Goal: Task Accomplishment & Management: Use online tool/utility

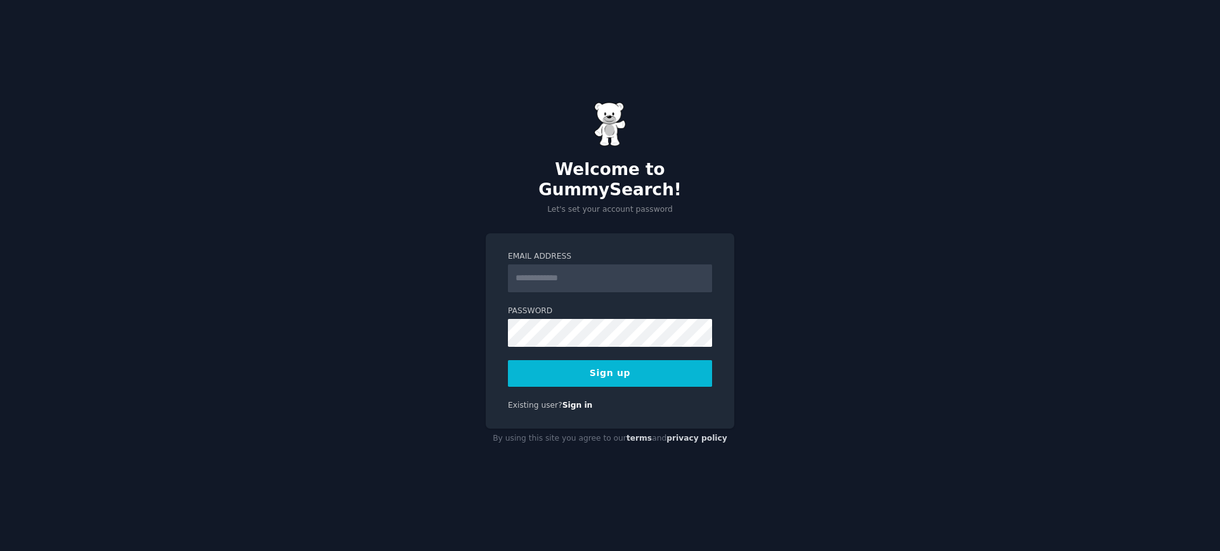
click at [543, 264] on input "Email Address" at bounding box center [610, 278] width 204 height 28
type input "**********"
click at [582, 365] on button "Sign up" at bounding box center [610, 373] width 204 height 27
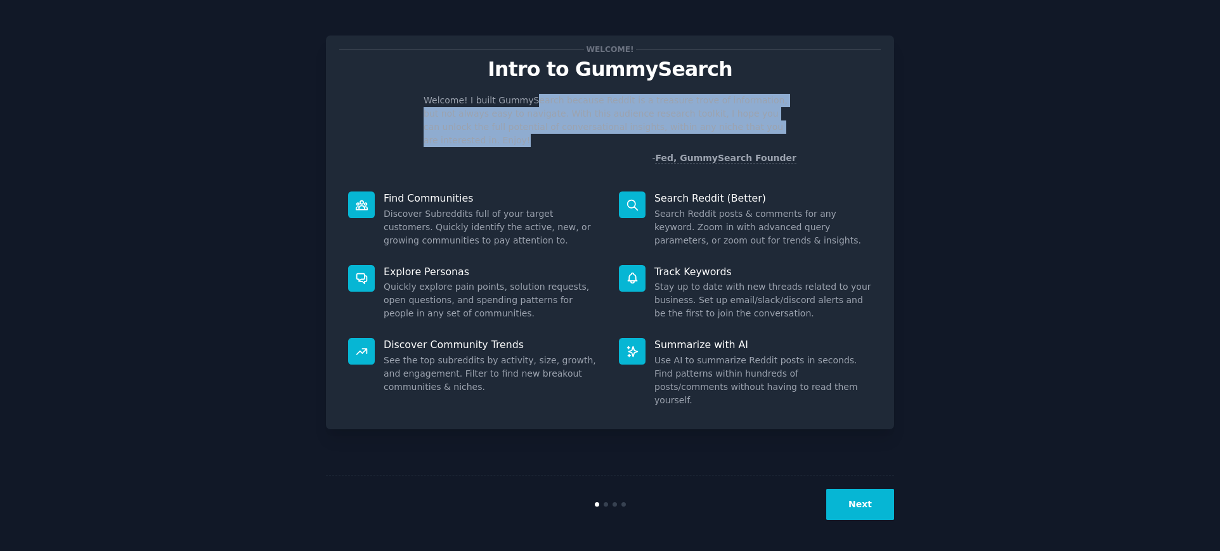
drag, startPoint x: 524, startPoint y: 104, endPoint x: 784, endPoint y: 121, distance: 260.6
click at [784, 121] on p "Welcome! I built GummySearch because Reddit is a treasure trove of information,…" at bounding box center [610, 120] width 373 height 53
click at [850, 502] on button "Next" at bounding box center [860, 504] width 68 height 31
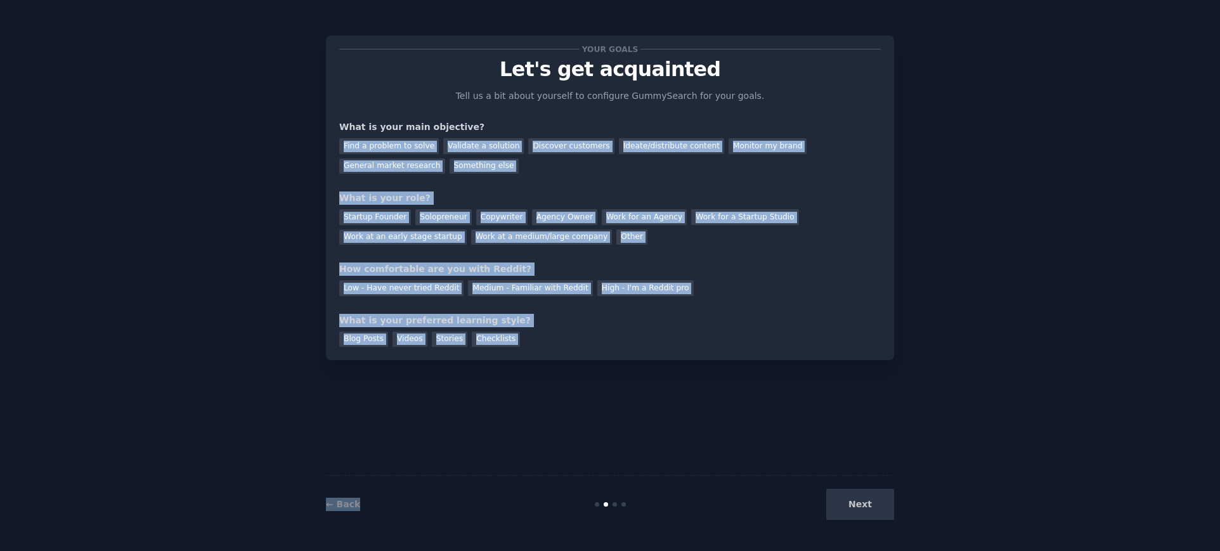
drag, startPoint x: 850, startPoint y: 502, endPoint x: 633, endPoint y: 103, distance: 454.6
click at [633, 103] on div "Your goals Let's get acquainted Tell us a bit about yourself to configure Gummy…" at bounding box center [610, 276] width 568 height 516
click at [596, 158] on div "Find a problem to solve Validate a solution Discover customers Ideate/distribut…" at bounding box center [610, 154] width 542 height 40
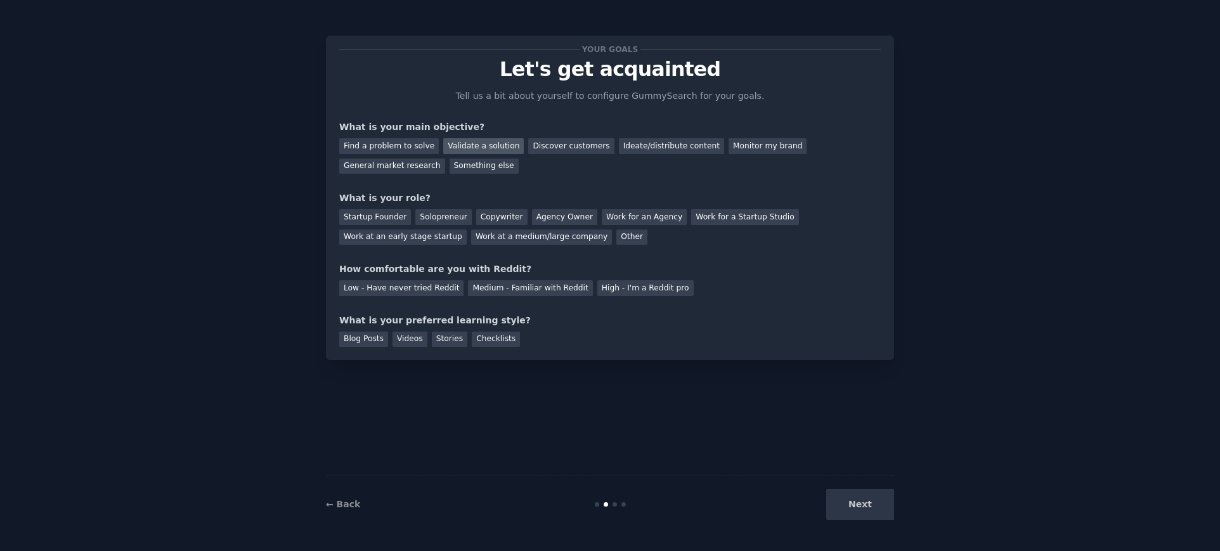
click at [460, 142] on div "Validate a solution" at bounding box center [483, 146] width 81 height 16
click at [384, 216] on div "Startup Founder" at bounding box center [375, 217] width 72 height 16
click at [479, 211] on div "Copywriter" at bounding box center [501, 217] width 51 height 16
click at [376, 208] on div "Startup Founder Solopreneur Copywriter Agency Owner Work for an Agency Work for…" at bounding box center [610, 225] width 542 height 40
click at [378, 219] on div "Startup Founder" at bounding box center [375, 217] width 72 height 16
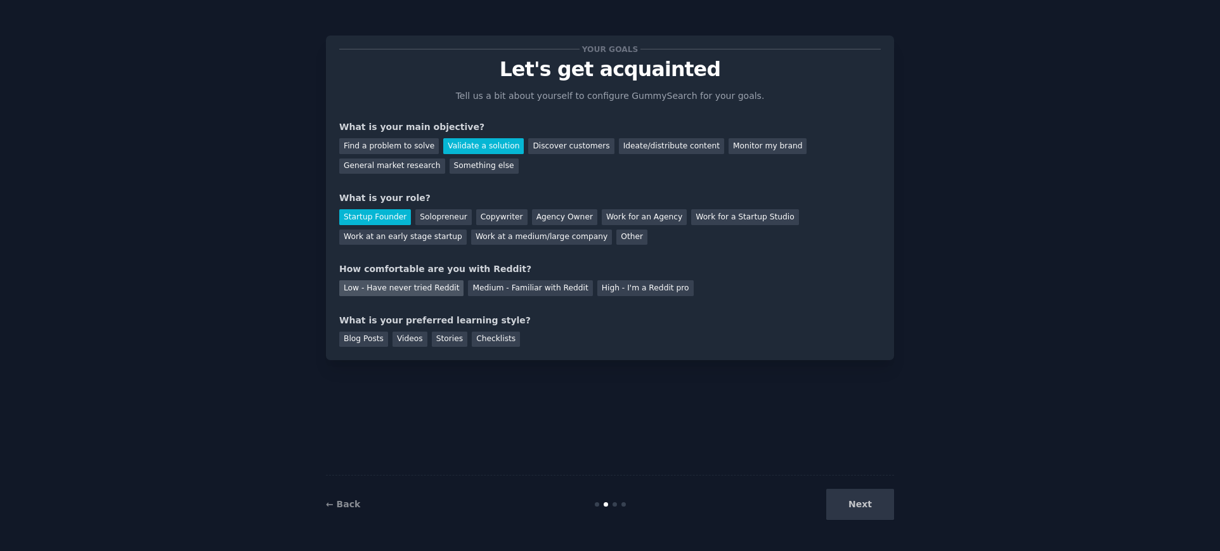
click at [417, 289] on div "Low - Have never tried Reddit" at bounding box center [401, 288] width 124 height 16
click at [409, 337] on div "Videos" at bounding box center [410, 340] width 35 height 16
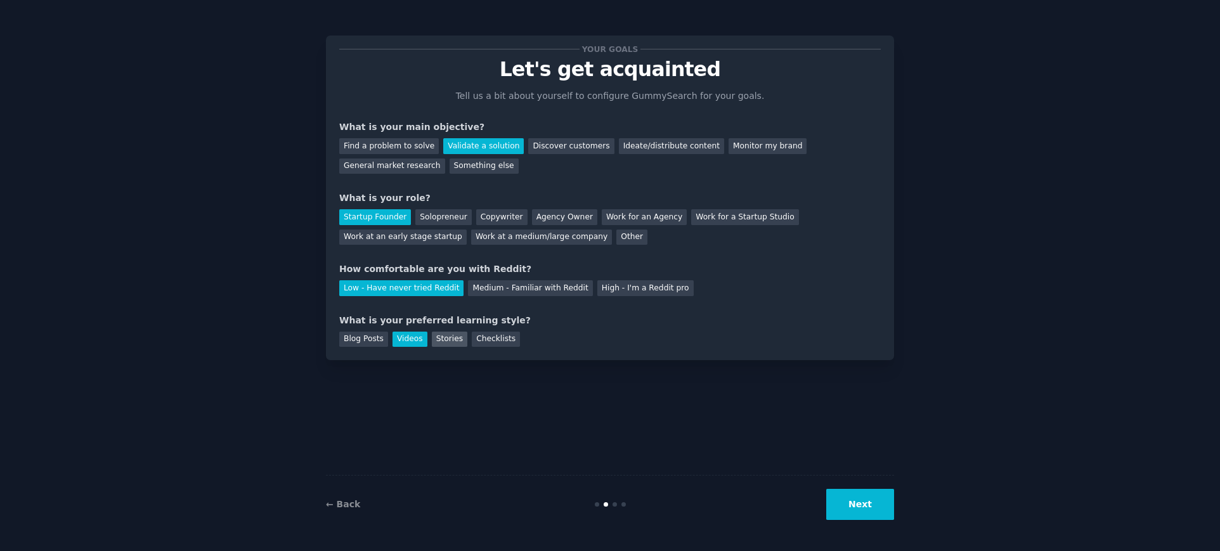
click at [438, 337] on div "Stories" at bounding box center [450, 340] width 36 height 16
click at [393, 336] on div "Videos" at bounding box center [410, 340] width 35 height 16
click at [850, 504] on button "Next" at bounding box center [860, 504] width 68 height 31
click at [869, 503] on button "Next" at bounding box center [860, 504] width 68 height 31
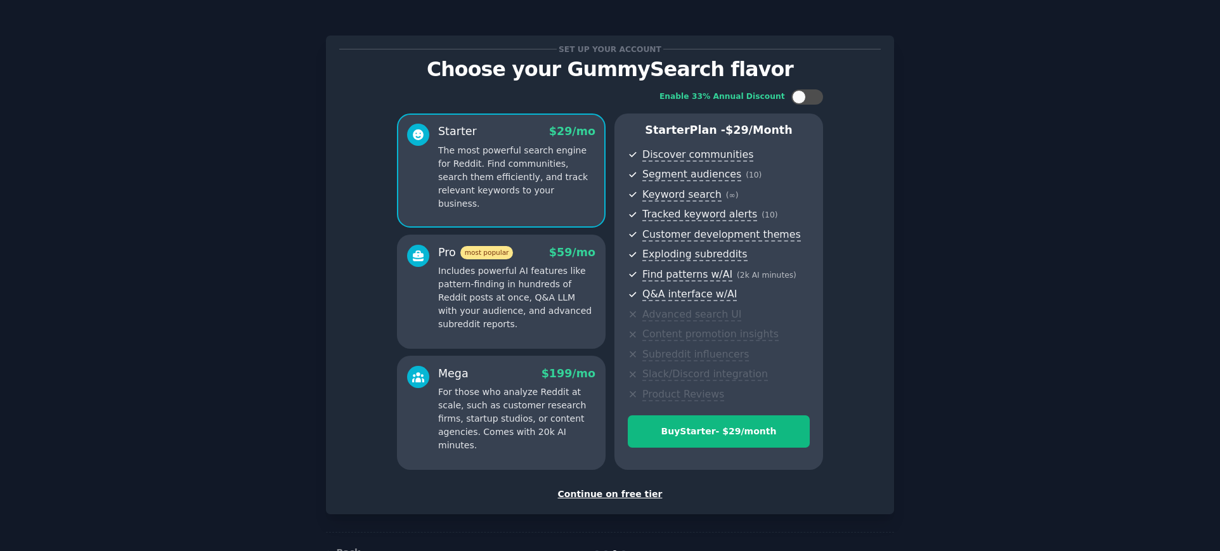
click at [598, 493] on div "Continue on free tier" at bounding box center [610, 494] width 542 height 13
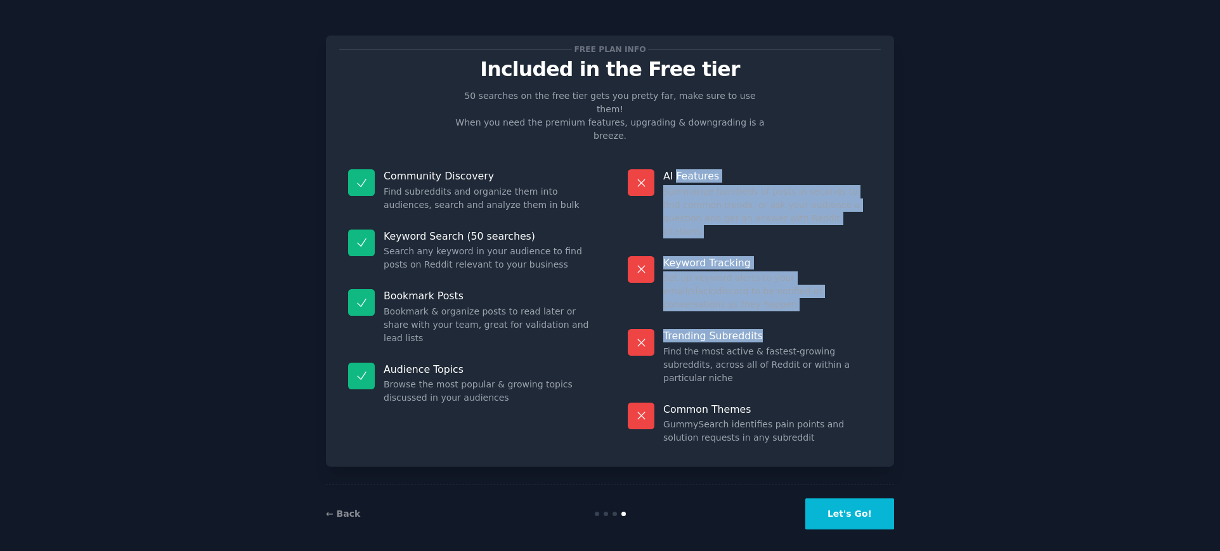
drag, startPoint x: 677, startPoint y: 143, endPoint x: 787, endPoint y: 270, distance: 167.7
click at [787, 270] on dl "AI Features Summarize hundreds of posts in seconds to find common trends, or as…" at bounding box center [750, 306] width 262 height 293
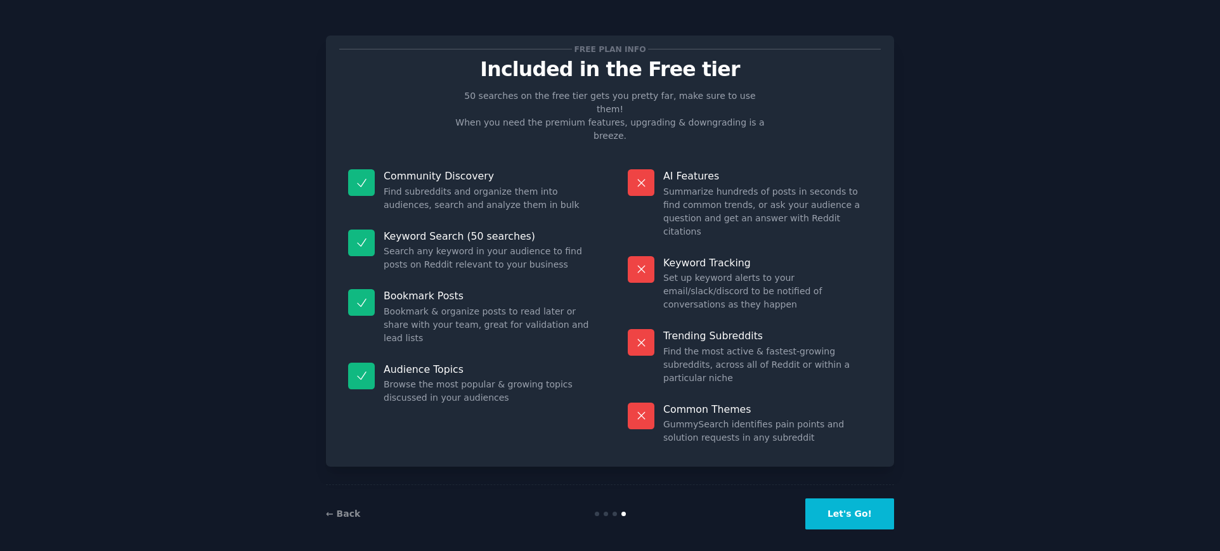
click at [475, 169] on p "Community Discovery" at bounding box center [488, 175] width 209 height 13
click at [862, 505] on button "Let's Go!" at bounding box center [849, 513] width 89 height 31
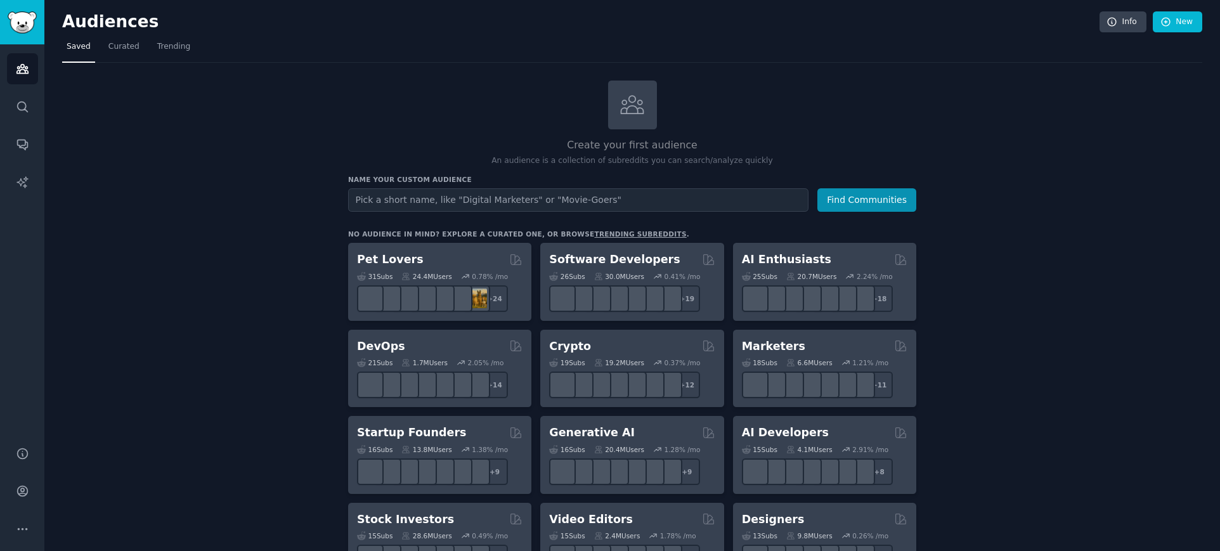
click at [390, 200] on input "text" at bounding box center [578, 199] width 460 height 23
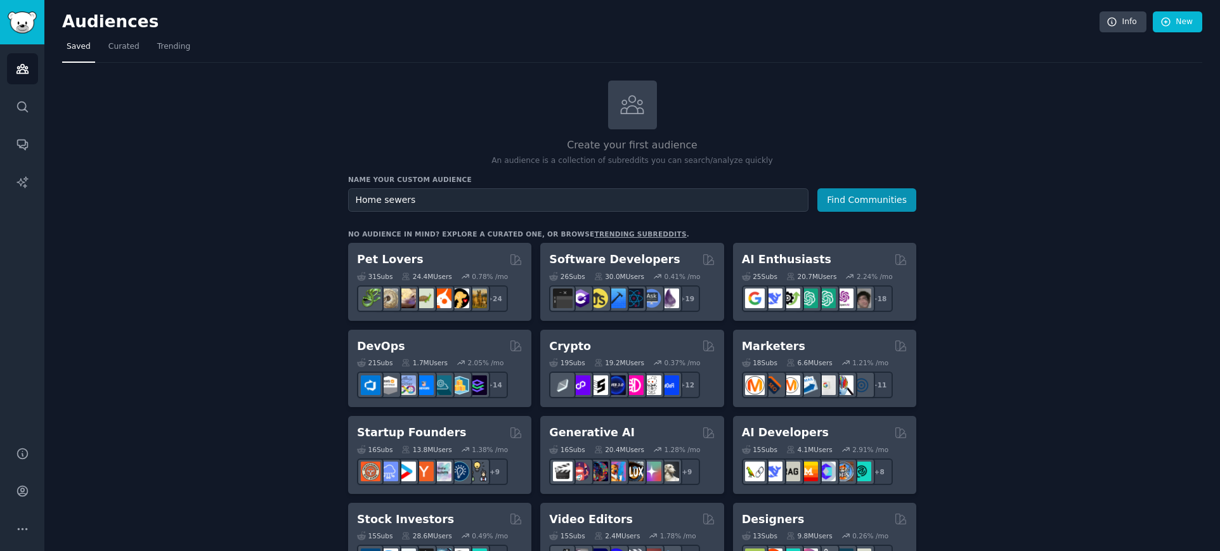
click at [376, 200] on input "Home sewers" at bounding box center [578, 199] width 460 height 23
click at [361, 195] on input "Home sewers" at bounding box center [578, 199] width 460 height 23
type input "Hobby sewers"
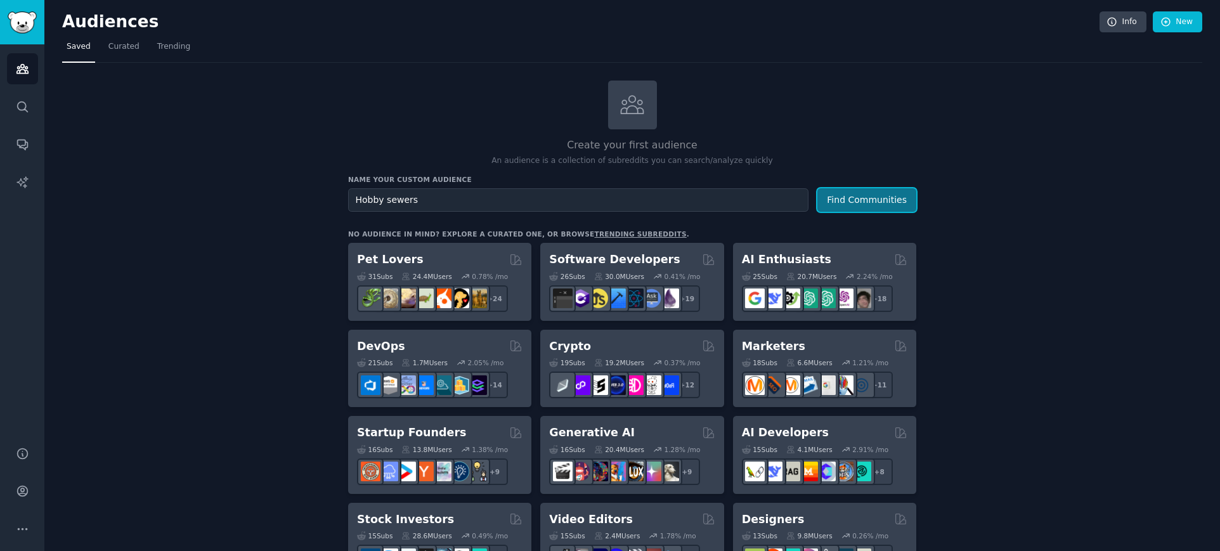
click at [864, 197] on button "Find Communities" at bounding box center [866, 199] width 99 height 23
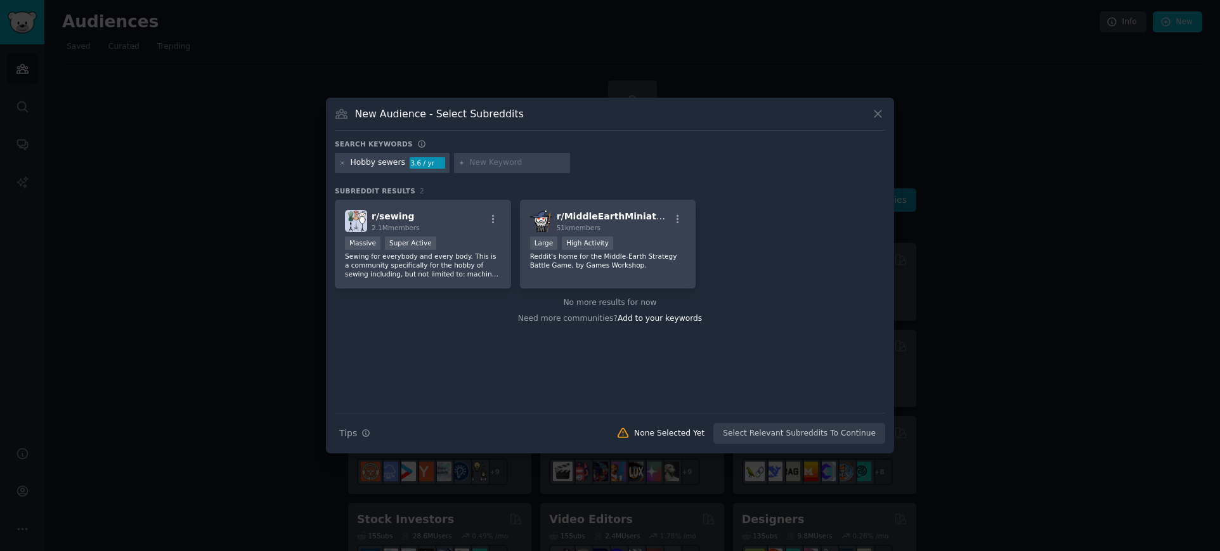
click at [474, 163] on input "text" at bounding box center [517, 162] width 96 height 11
click at [473, 161] on input "Garm" at bounding box center [517, 162] width 96 height 11
type input "Garment sewers"
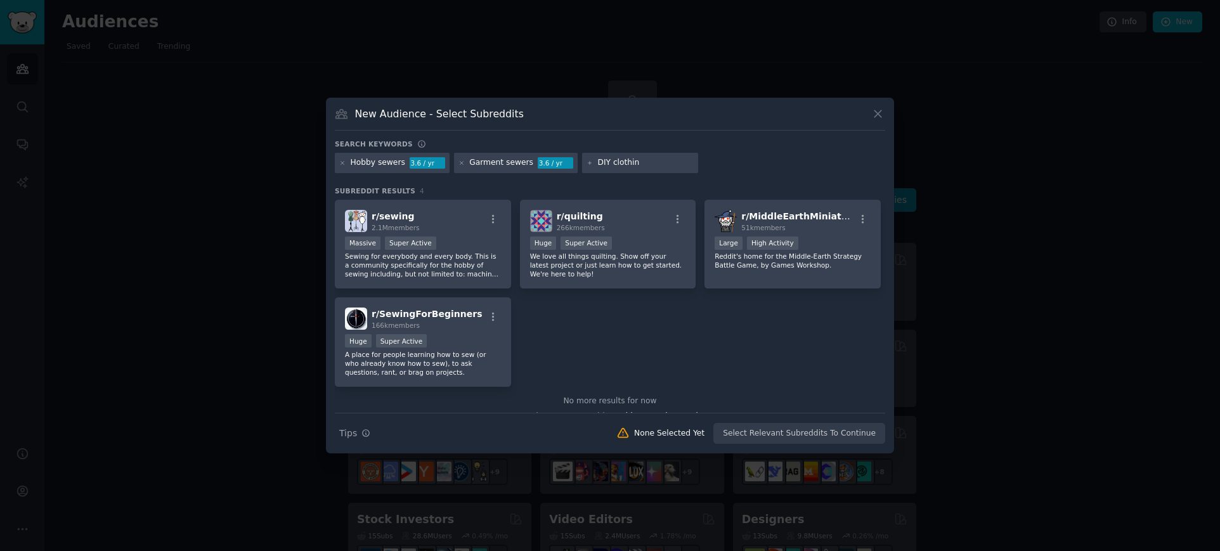
type input "DIY clothing"
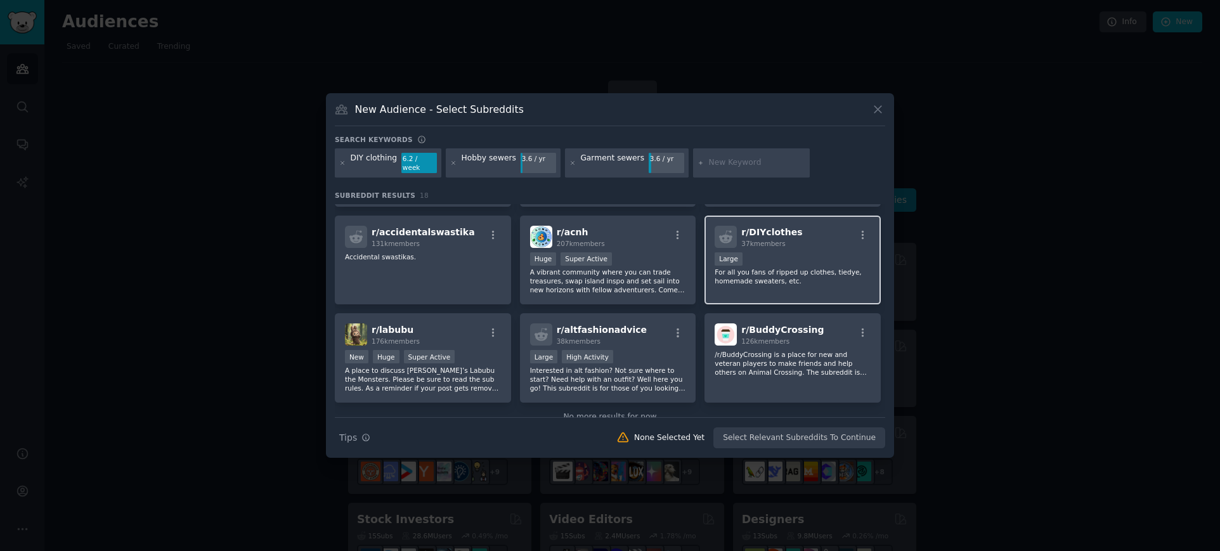
scroll to position [410, 0]
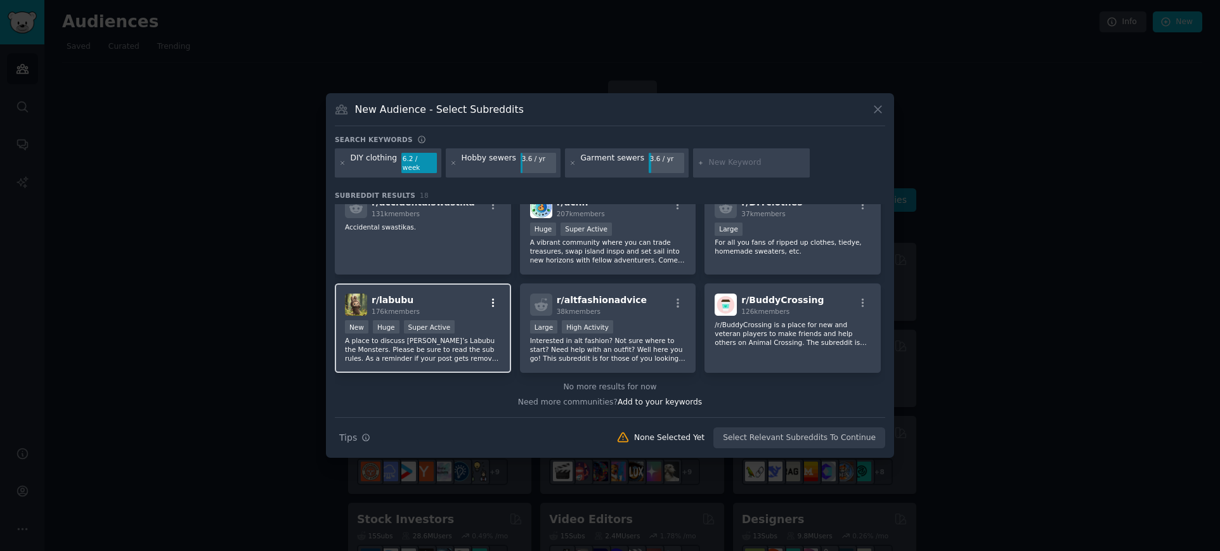
click at [492, 299] on icon "button" at bounding box center [493, 303] width 3 height 9
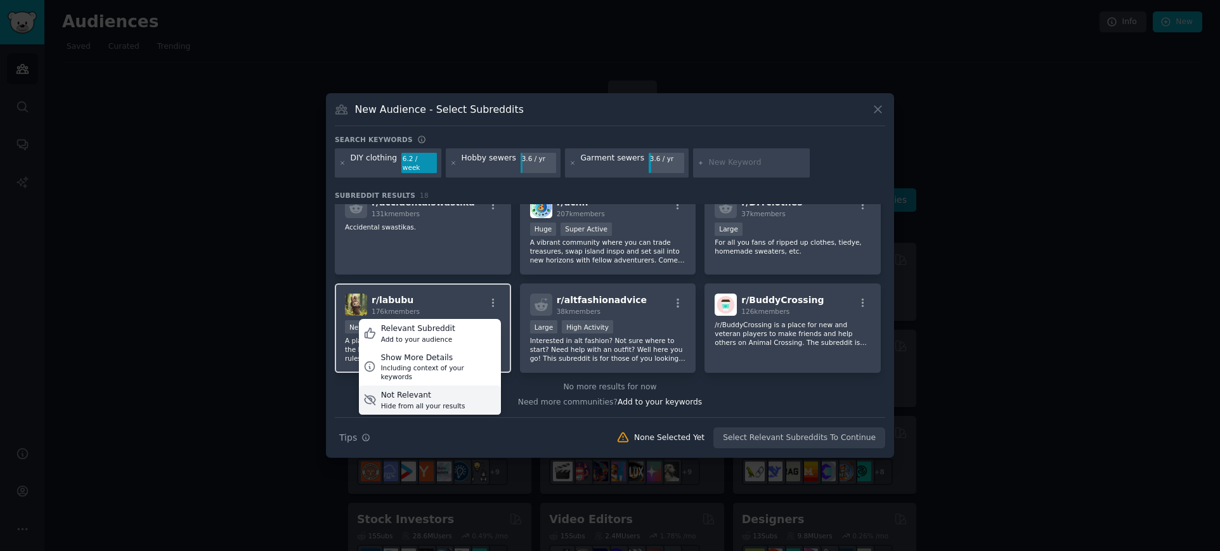
click at [424, 390] on div "Not Relevant" at bounding box center [423, 395] width 84 height 11
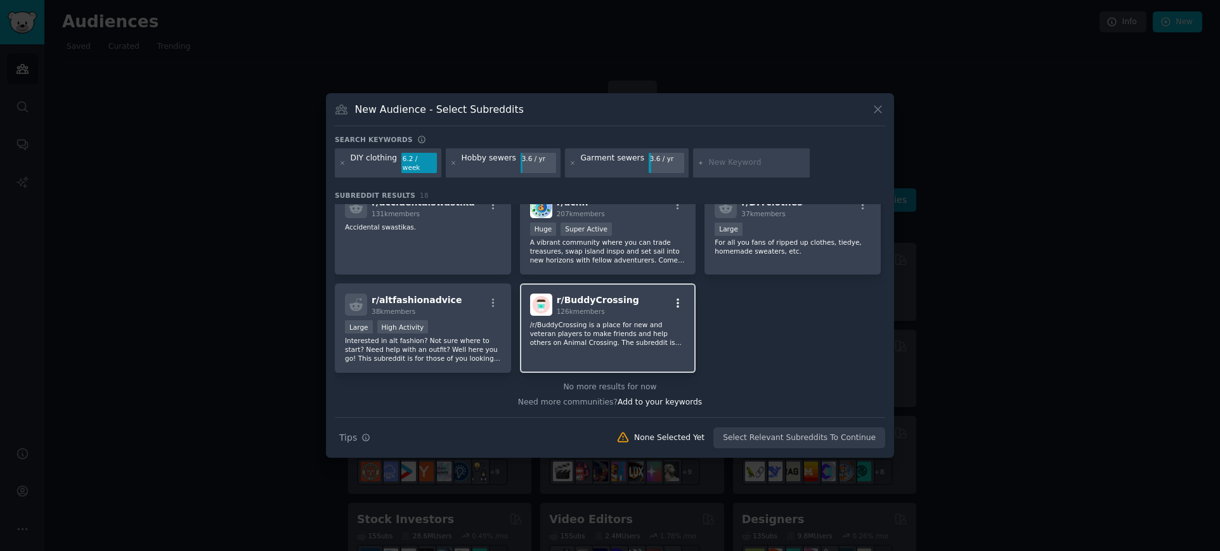
click at [677, 297] on icon "button" at bounding box center [677, 302] width 11 height 11
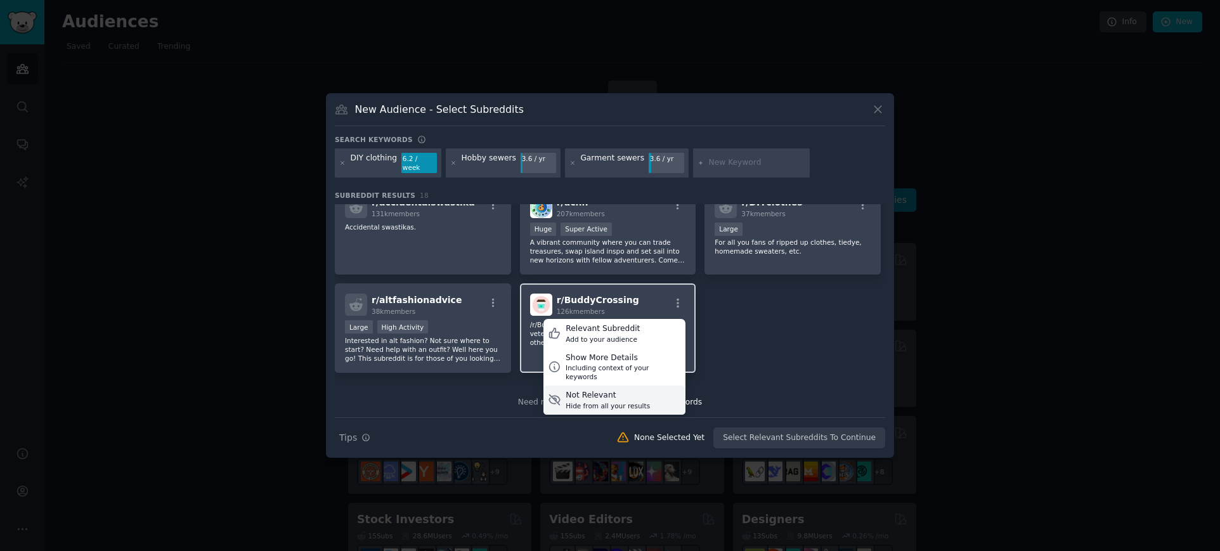
click at [606, 390] on div "Not Relevant" at bounding box center [608, 395] width 84 height 11
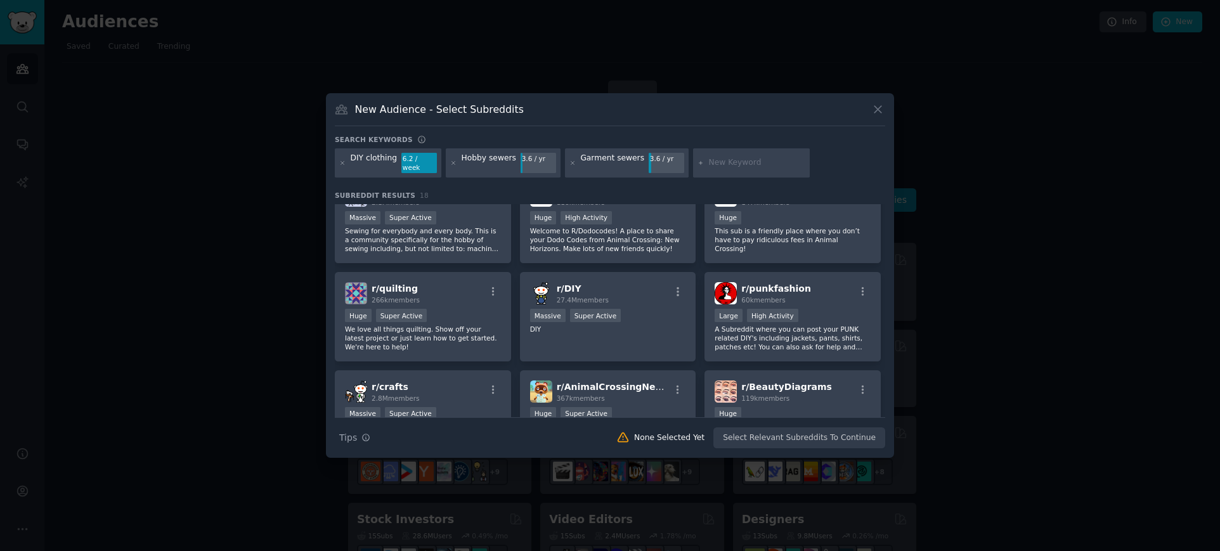
scroll to position [0, 0]
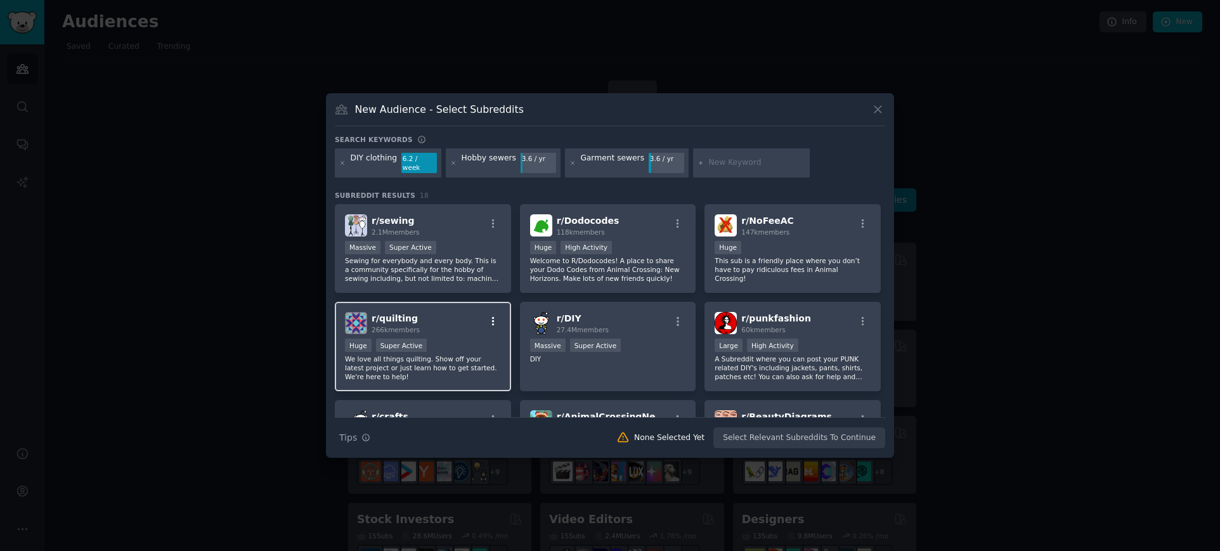
click at [489, 316] on icon "button" at bounding box center [493, 321] width 11 height 11
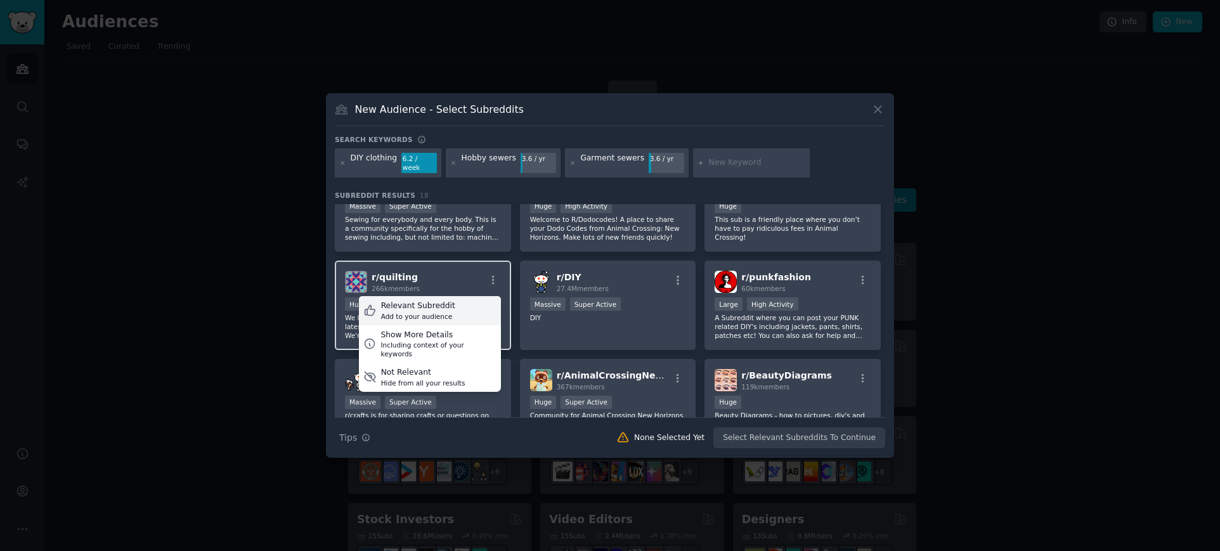
scroll to position [63, 0]
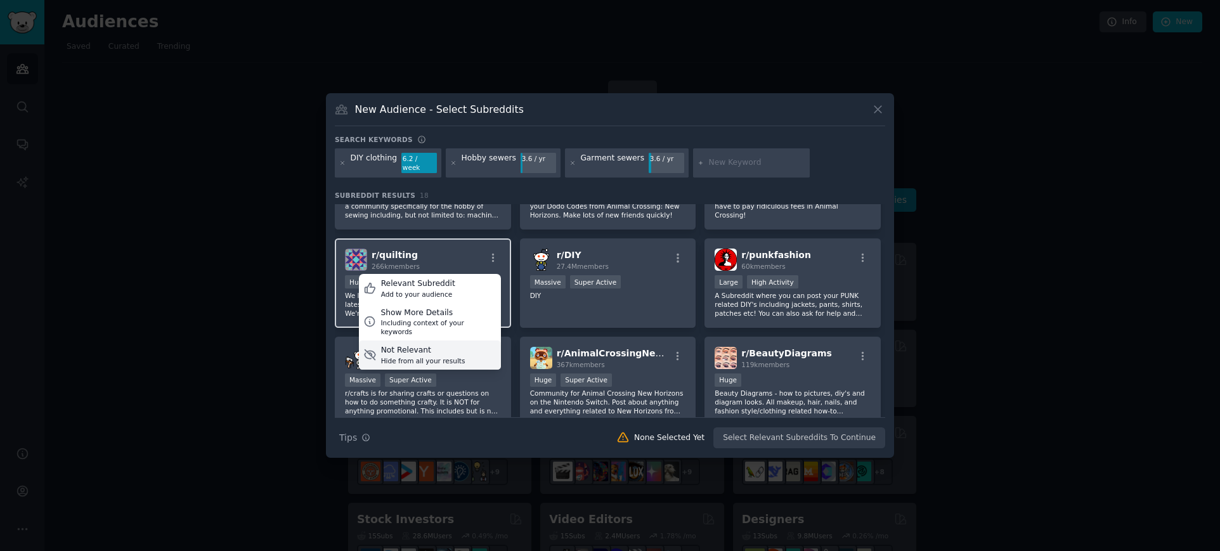
click at [409, 345] on div "Not Relevant" at bounding box center [423, 350] width 84 height 11
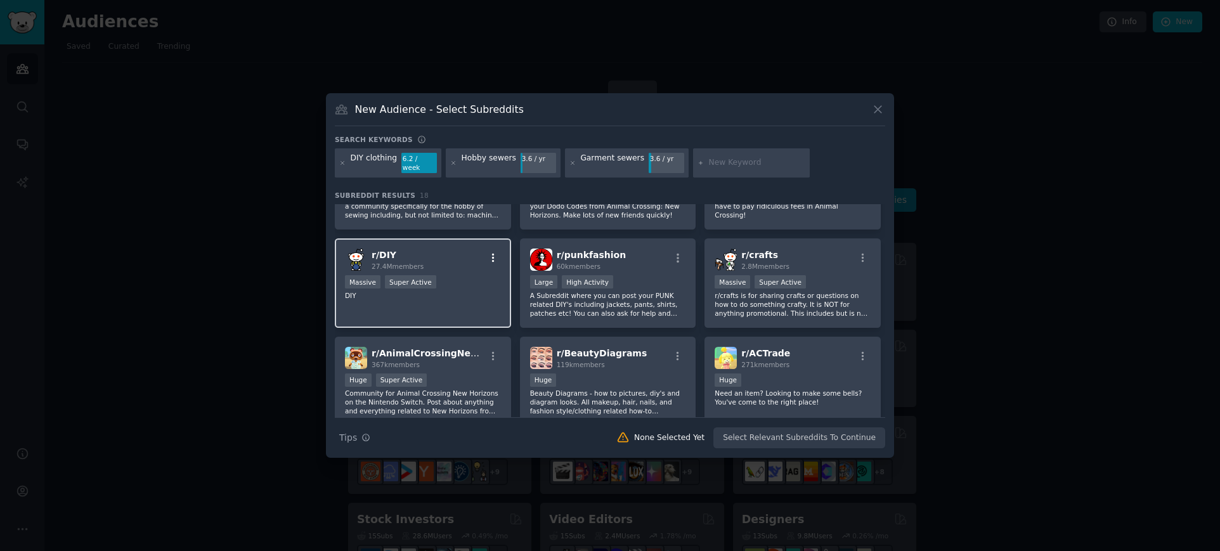
click at [493, 253] on icon "button" at bounding box center [493, 257] width 11 height 11
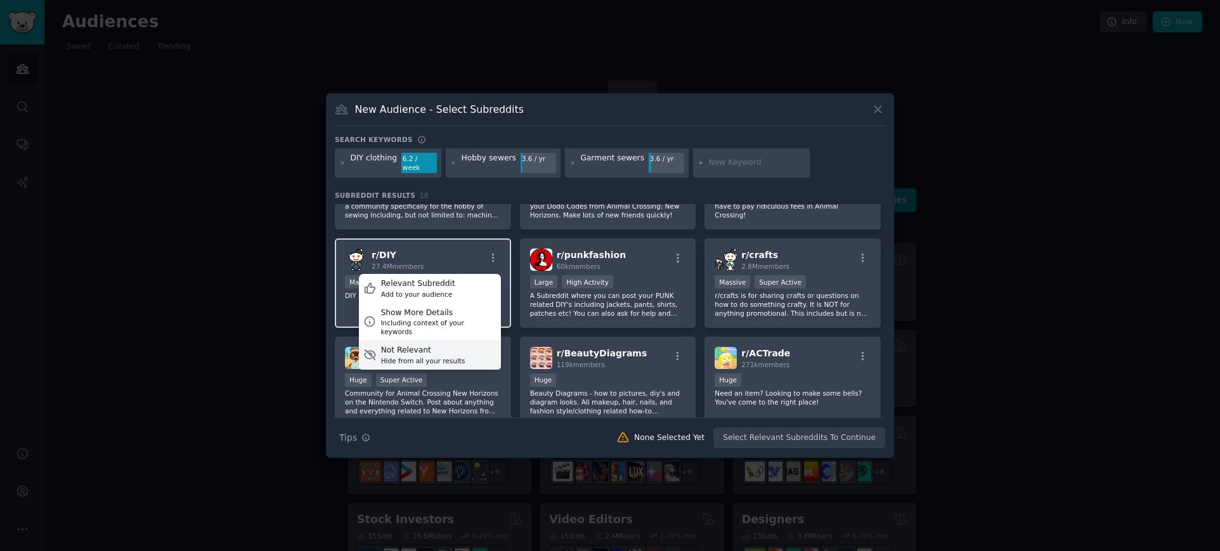
click at [454, 341] on div "Not Relevant Hide from all your results" at bounding box center [430, 355] width 142 height 29
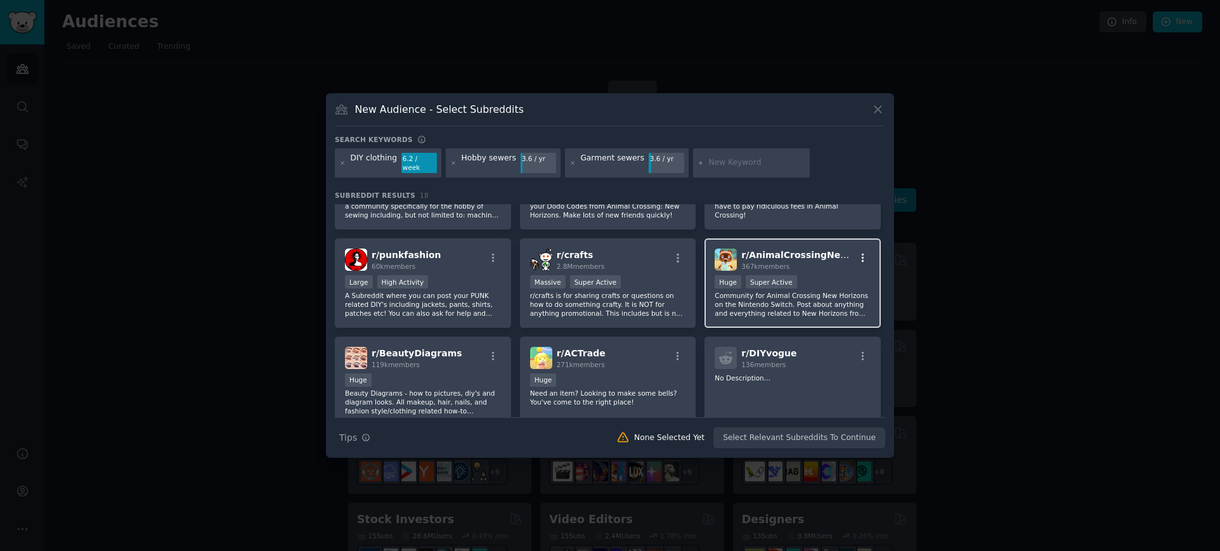
click at [862, 254] on icon "button" at bounding box center [863, 258] width 3 height 9
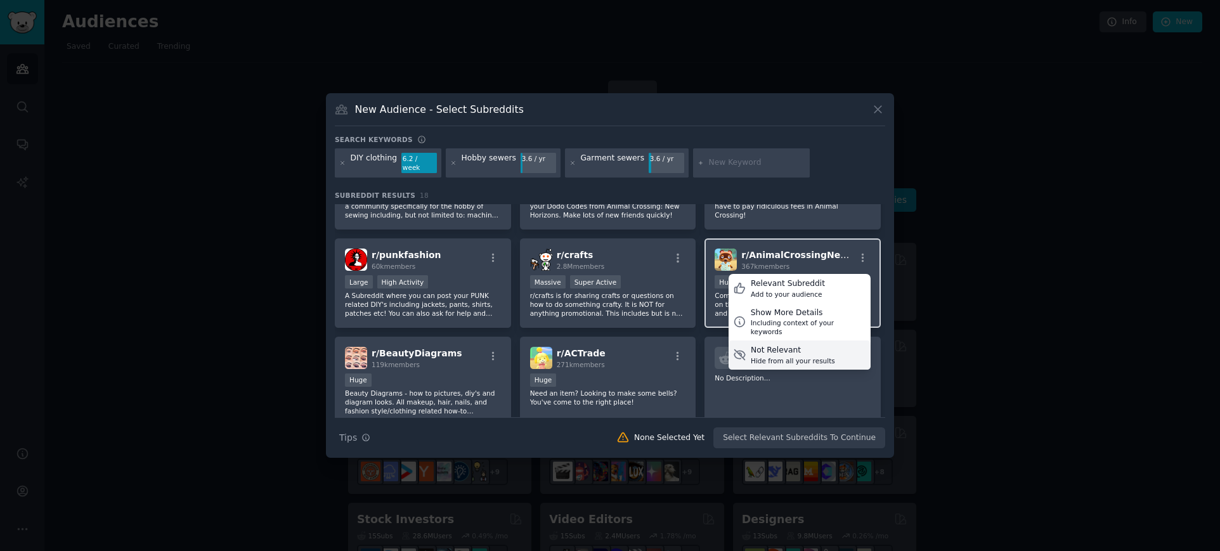
click at [800, 356] on div "Hide from all your results" at bounding box center [793, 360] width 84 height 9
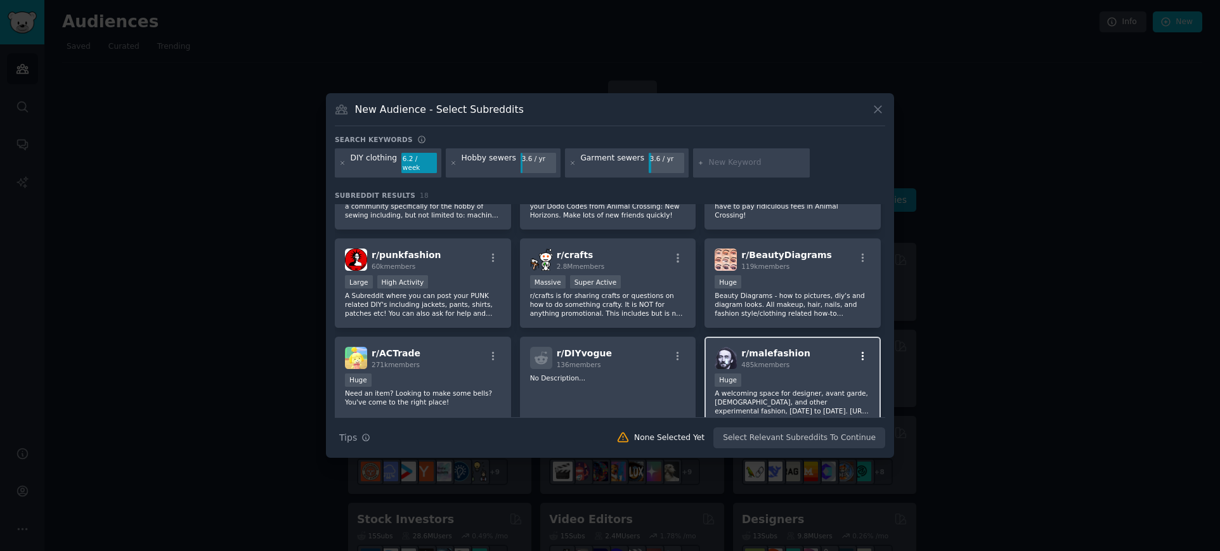
click at [862, 351] on icon "button" at bounding box center [862, 356] width 11 height 11
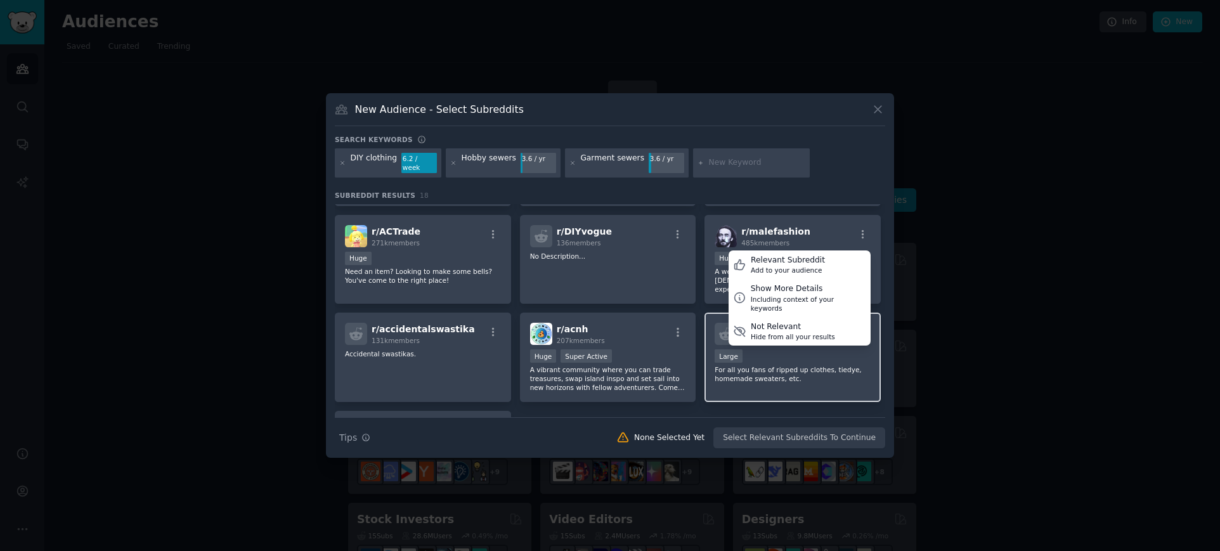
scroll to position [190, 0]
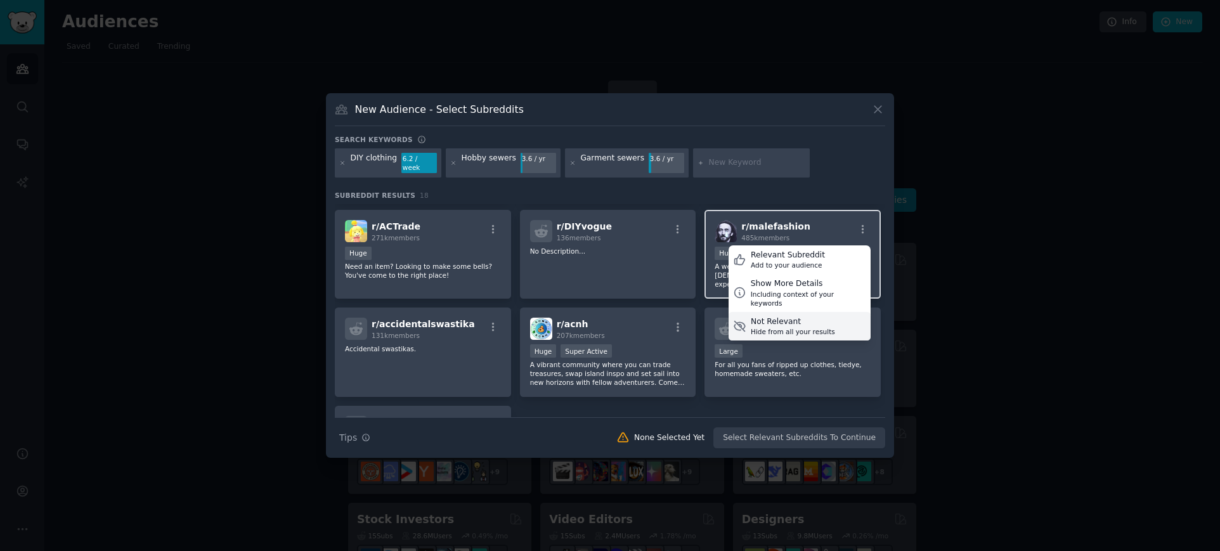
click at [796, 316] on div "Not Relevant" at bounding box center [793, 321] width 84 height 11
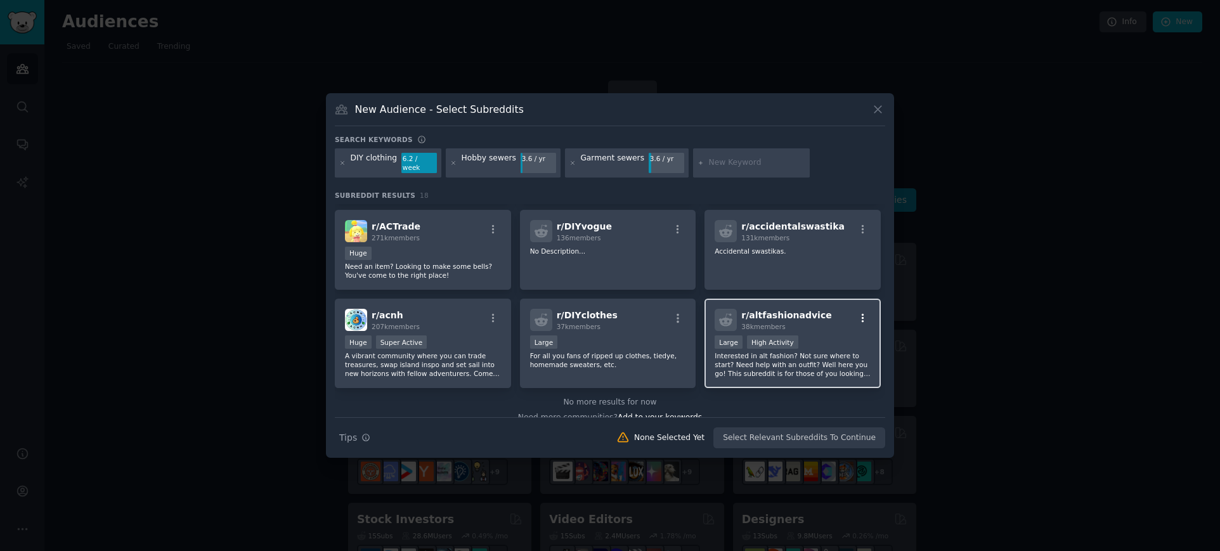
click at [859, 314] on icon "button" at bounding box center [862, 318] width 11 height 11
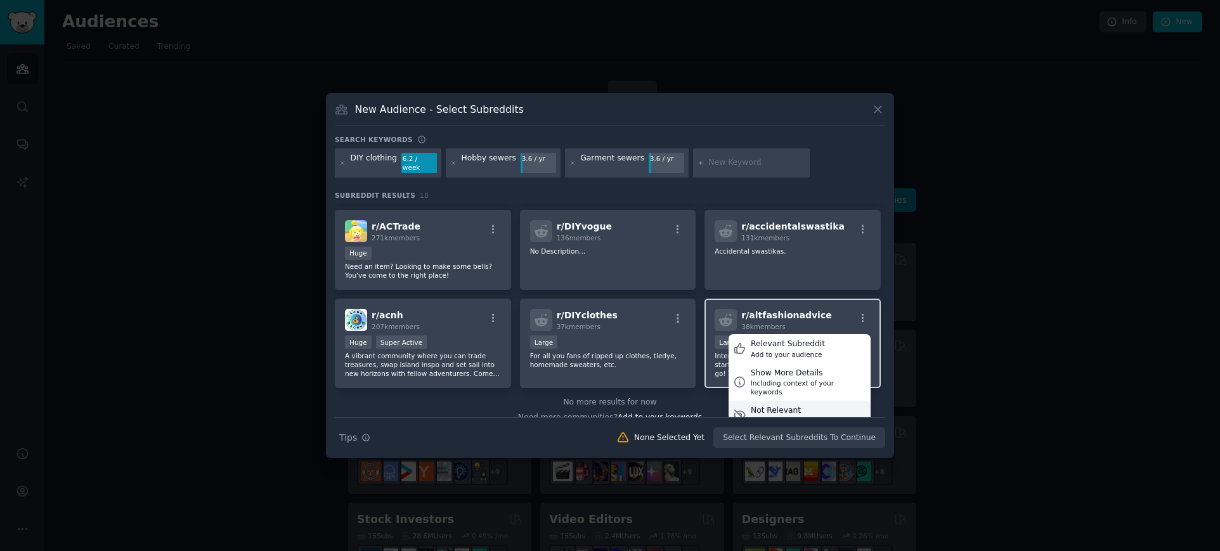
click at [786, 417] on div "Hide from all your results" at bounding box center [793, 421] width 84 height 9
